Goal: Find contact information: Find contact information

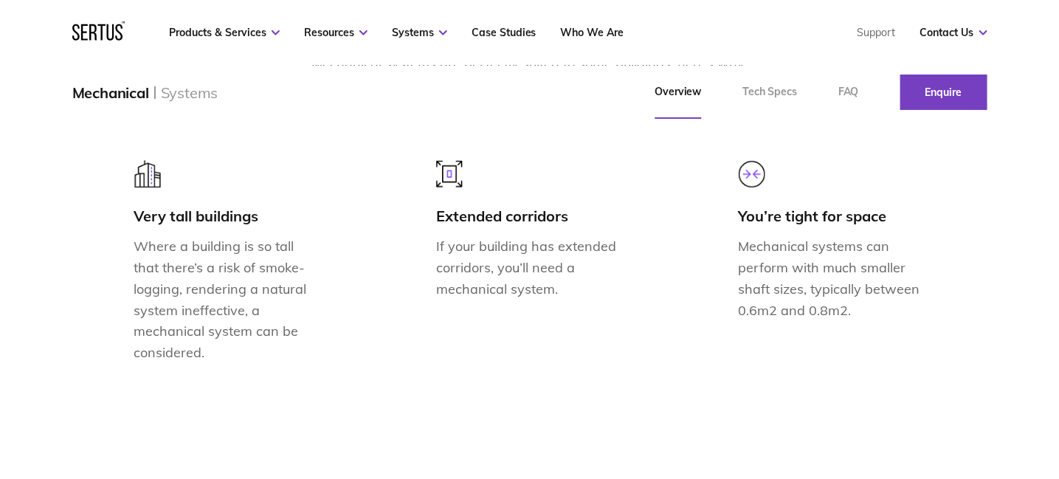
scroll to position [1181, 0]
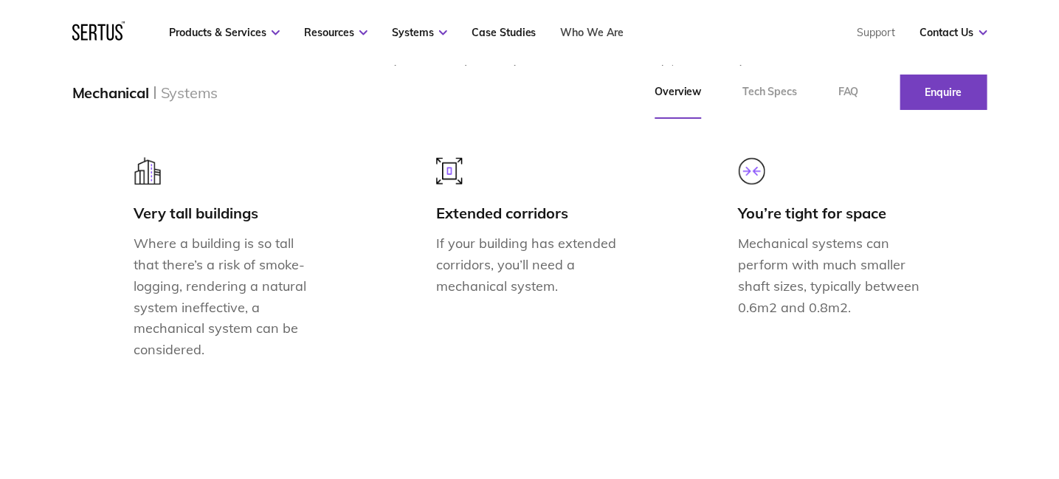
click at [600, 35] on link "Who We Are" at bounding box center [592, 32] width 63 height 13
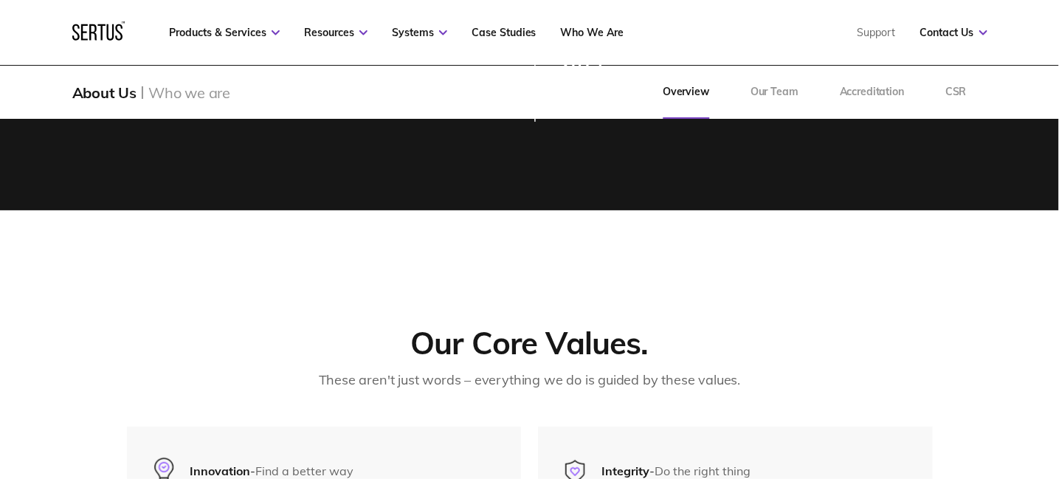
scroll to position [2361, 0]
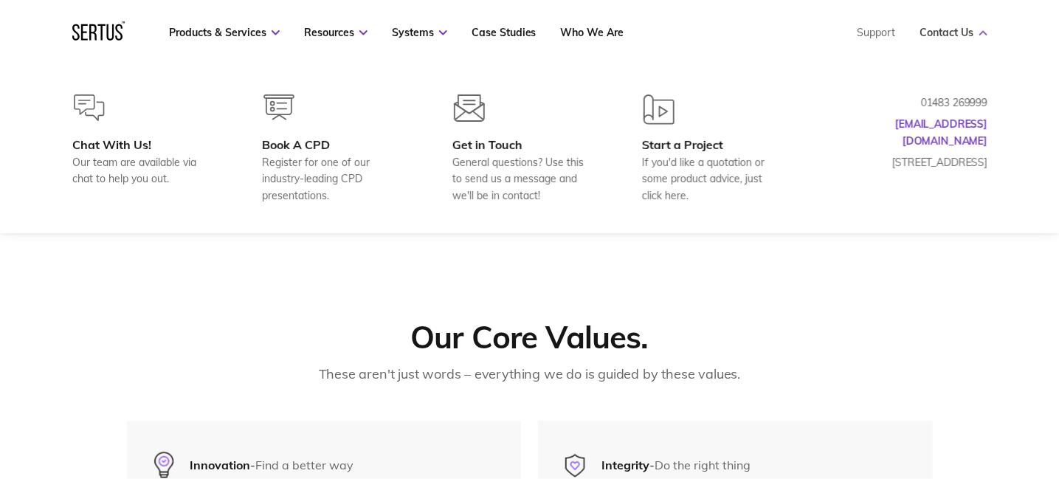
click at [947, 30] on link "Contact Us" at bounding box center [953, 32] width 67 height 13
click at [899, 162] on p "[STREET_ADDRESS]" at bounding box center [914, 162] width 148 height 16
drag, startPoint x: 892, startPoint y: 154, endPoint x: 963, endPoint y: 165, distance: 71.6
click at [959, 165] on p "[STREET_ADDRESS]" at bounding box center [914, 162] width 148 height 16
drag, startPoint x: 984, startPoint y: 165, endPoint x: 926, endPoint y: 147, distance: 60.9
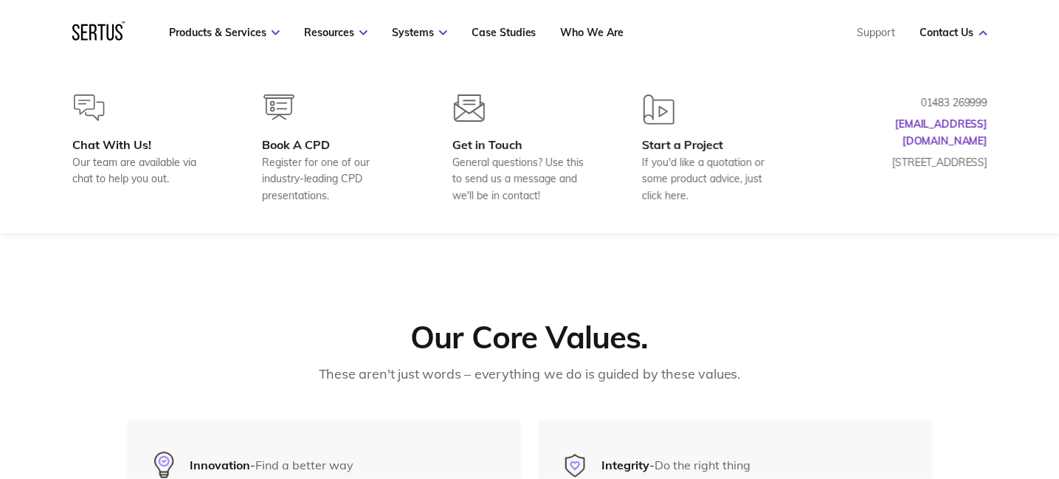
click at [926, 154] on p "[STREET_ADDRESS]" at bounding box center [914, 162] width 148 height 16
drag, startPoint x: 985, startPoint y: 160, endPoint x: 903, endPoint y: 145, distance: 83.2
click at [903, 154] on p "[STREET_ADDRESS]" at bounding box center [914, 162] width 148 height 16
drag, startPoint x: 993, startPoint y: 100, endPoint x: 957, endPoint y: 103, distance: 36.3
click at [957, 103] on div "Chat With Us! Our team are available via chat to help you out. Book A CPD Regis…" at bounding box center [530, 148] width 974 height 109
